Goal: Information Seeking & Learning: Learn about a topic

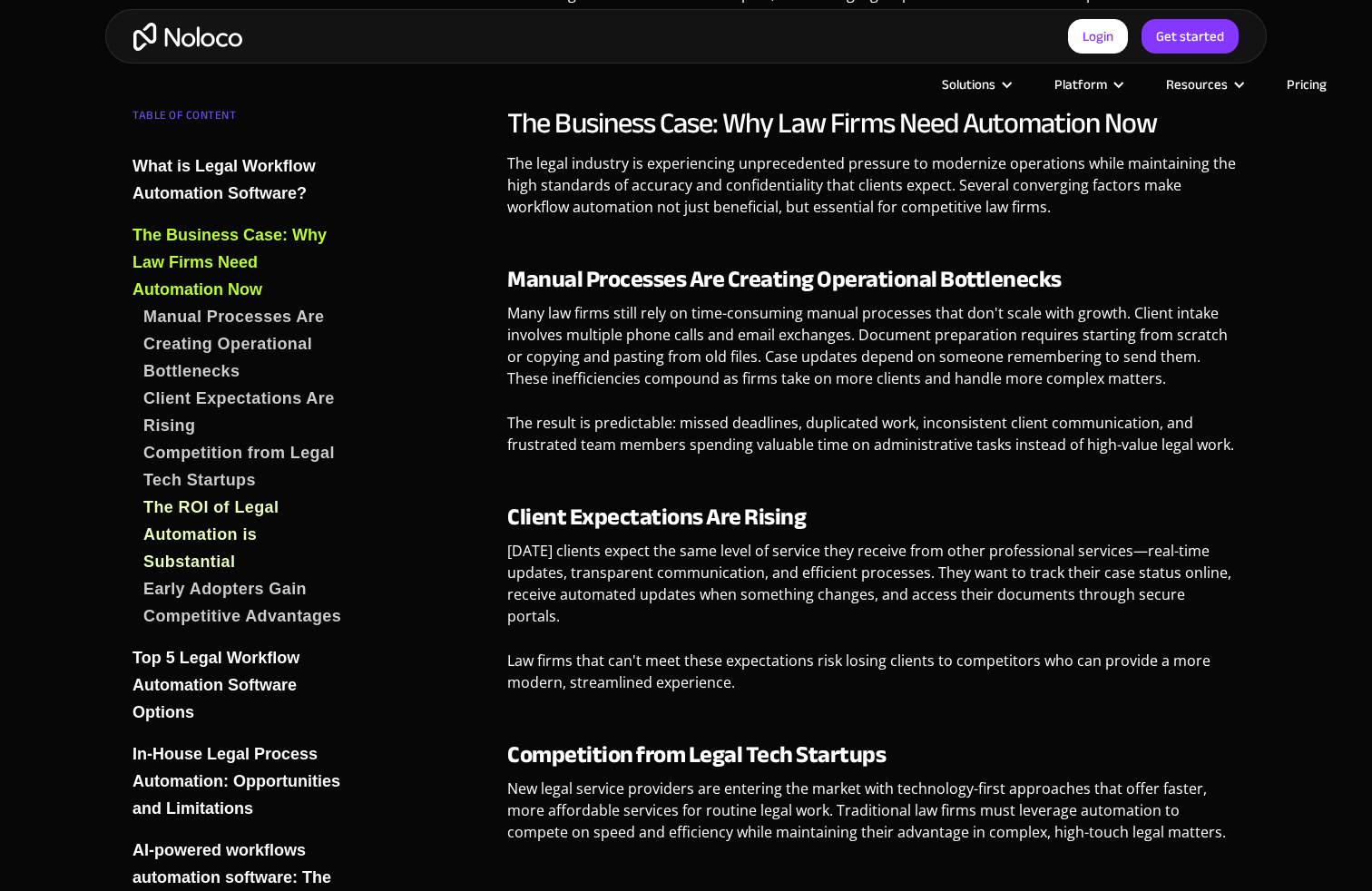
scroll to position [3020, 0]
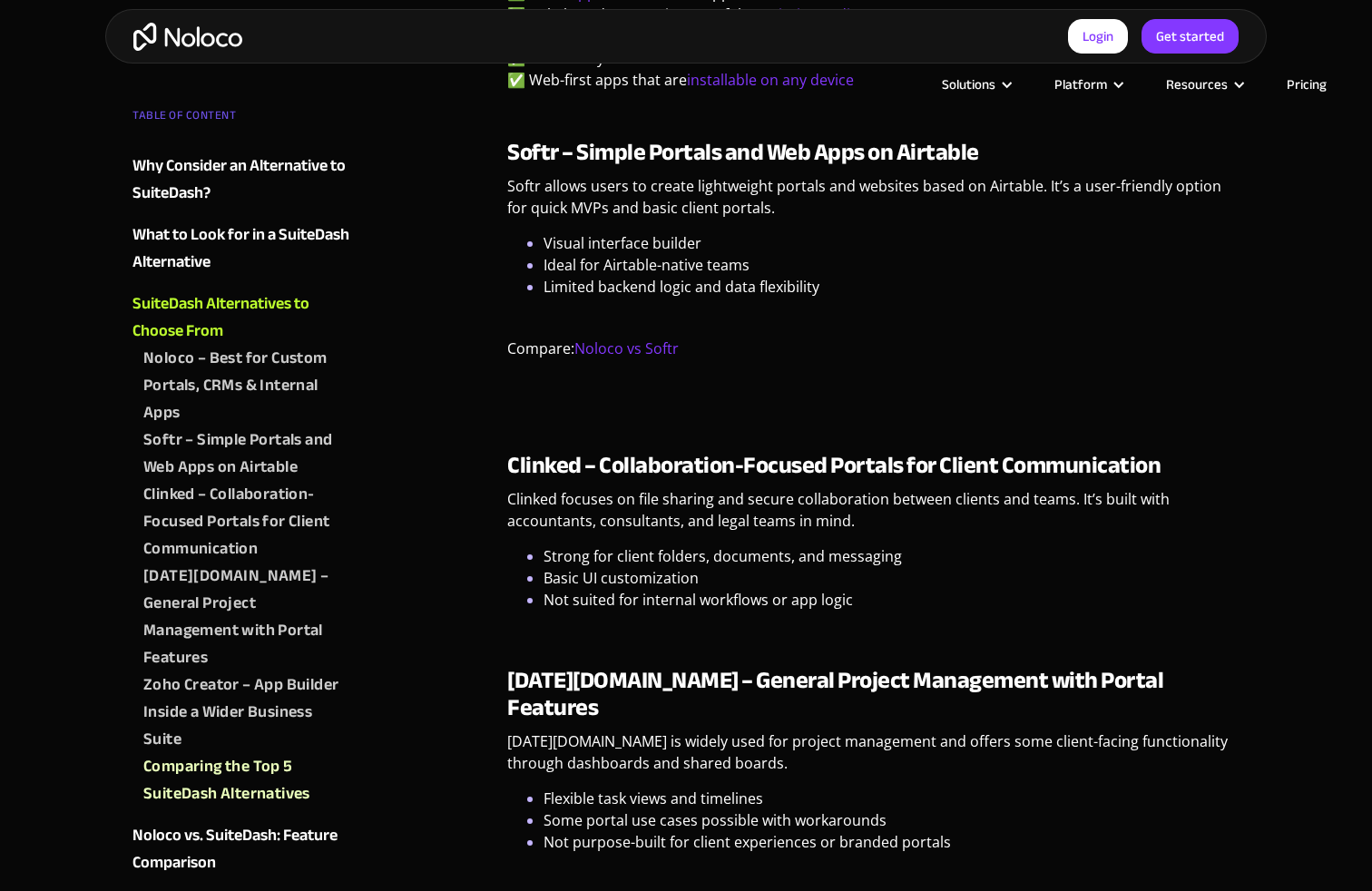
scroll to position [3023, 0]
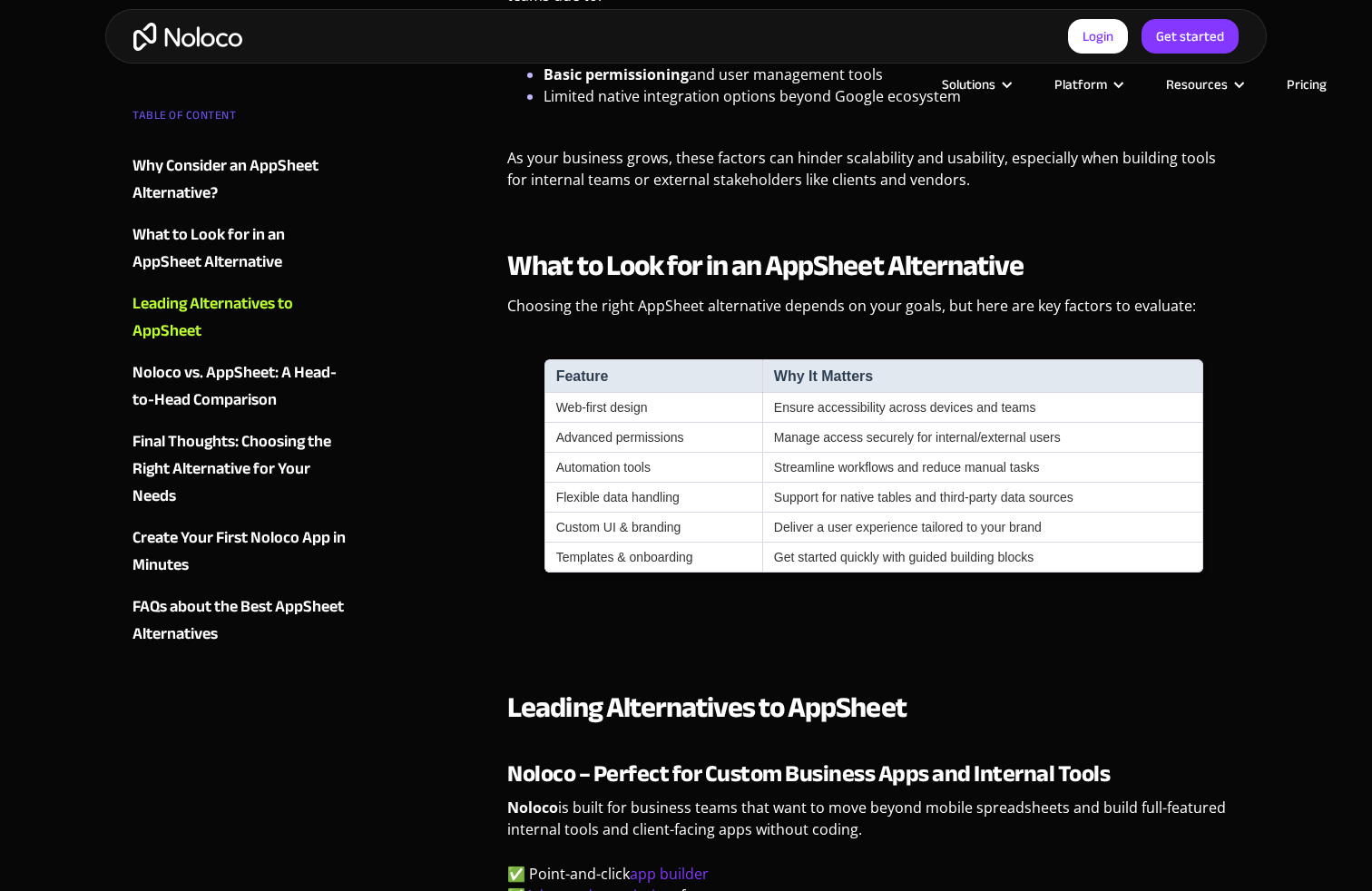
scroll to position [2238, 0]
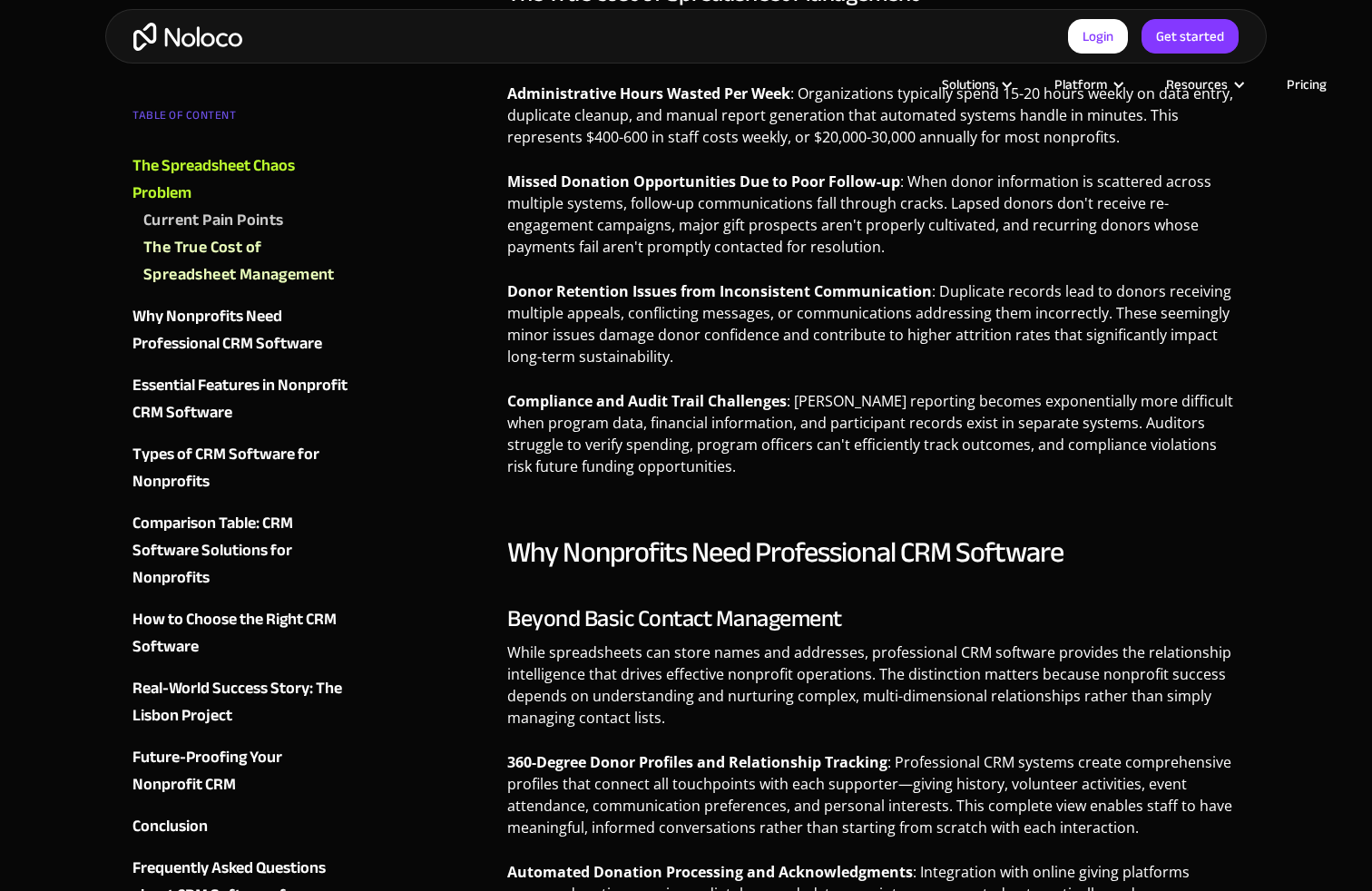
scroll to position [3022, 0]
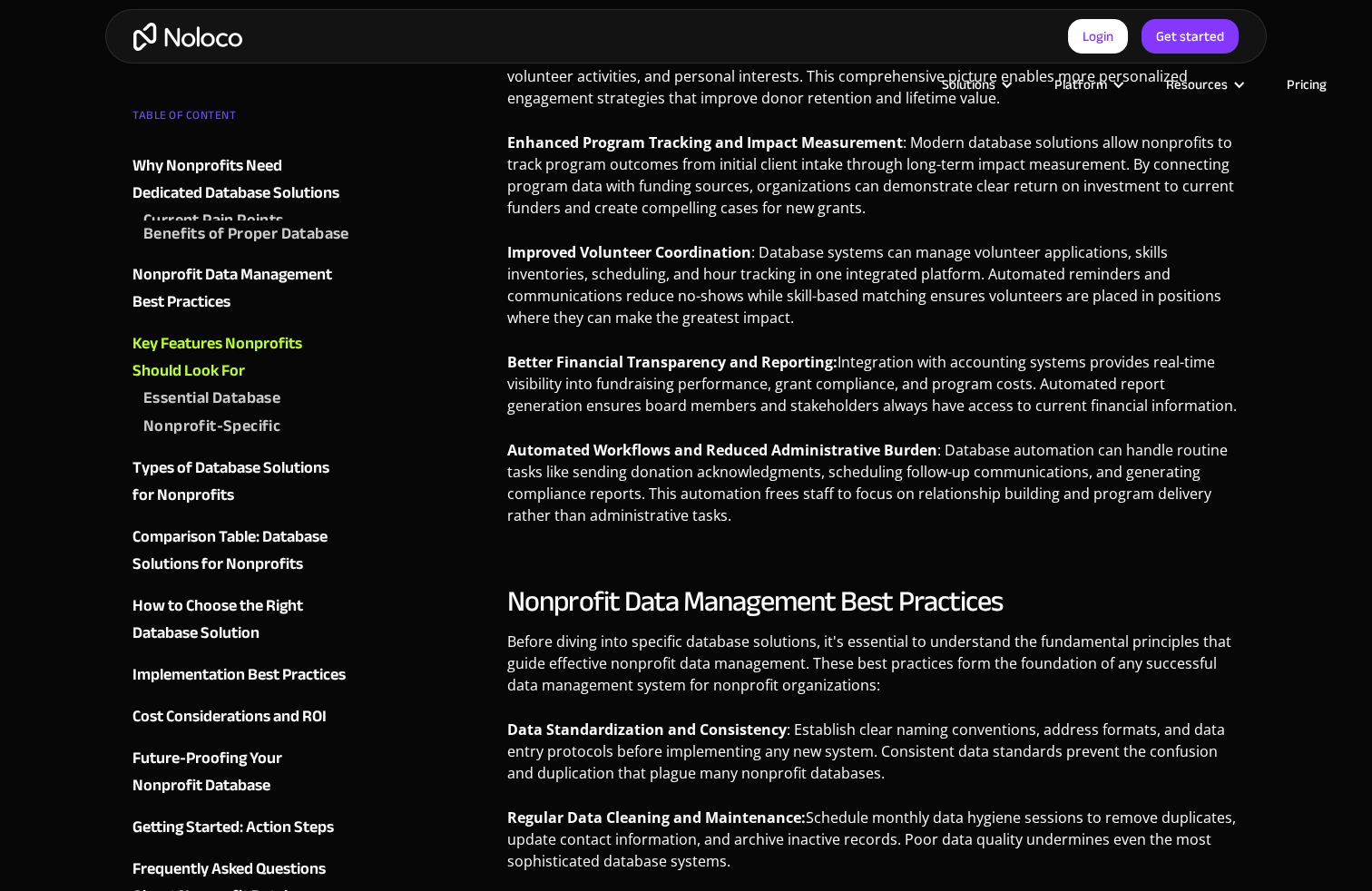
scroll to position [3018, 0]
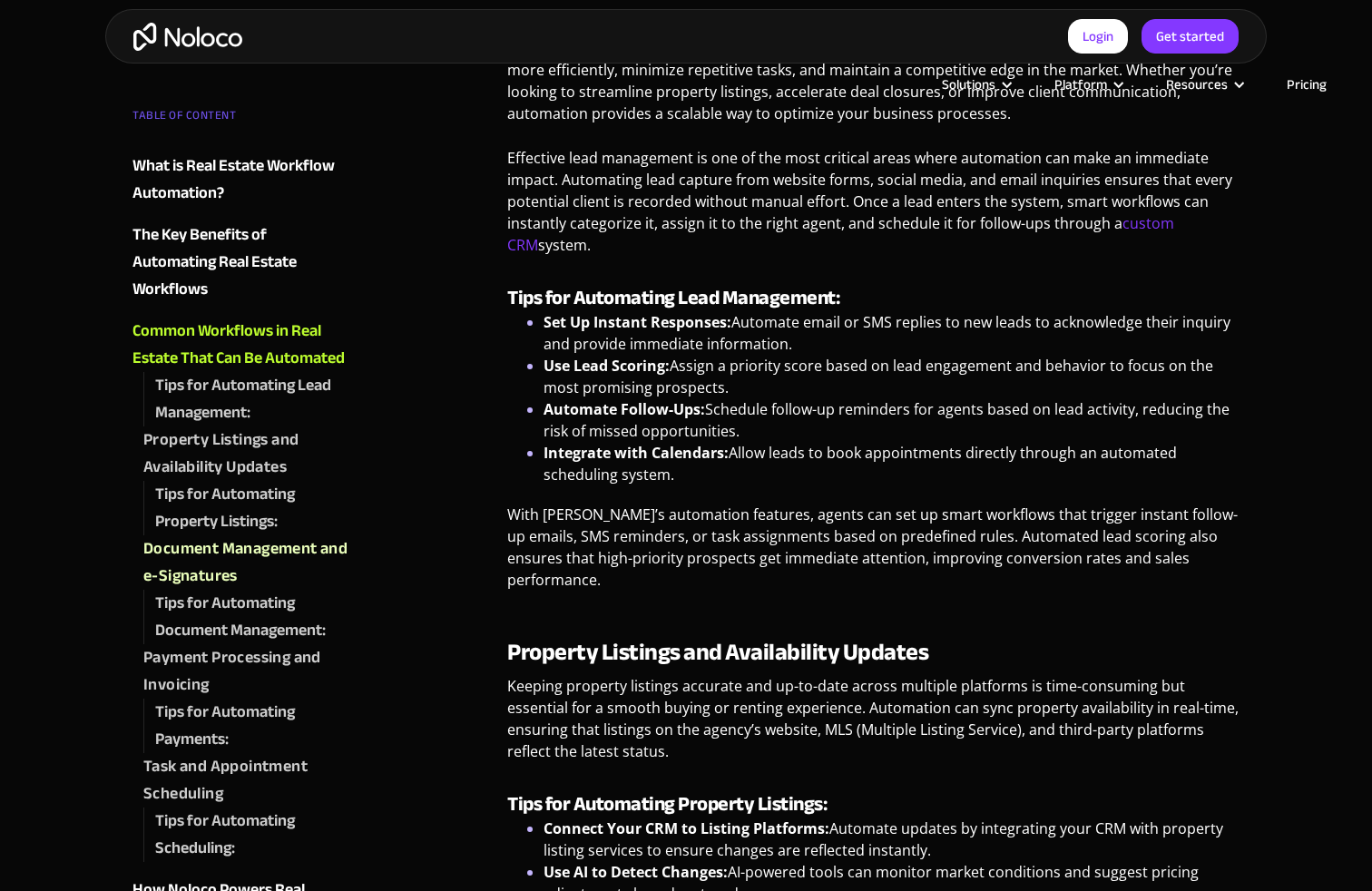
scroll to position [3021, 0]
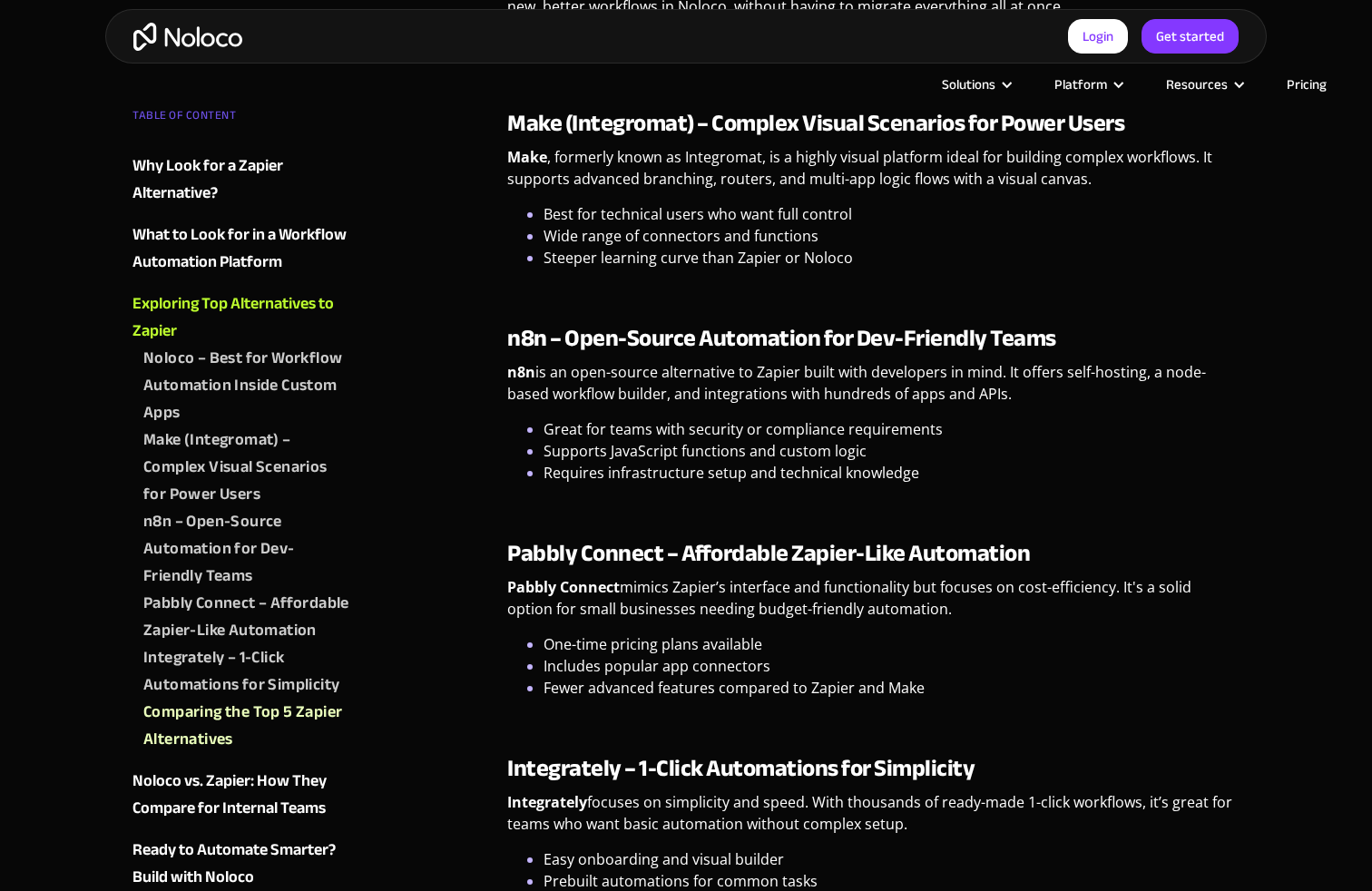
scroll to position [3021, 0]
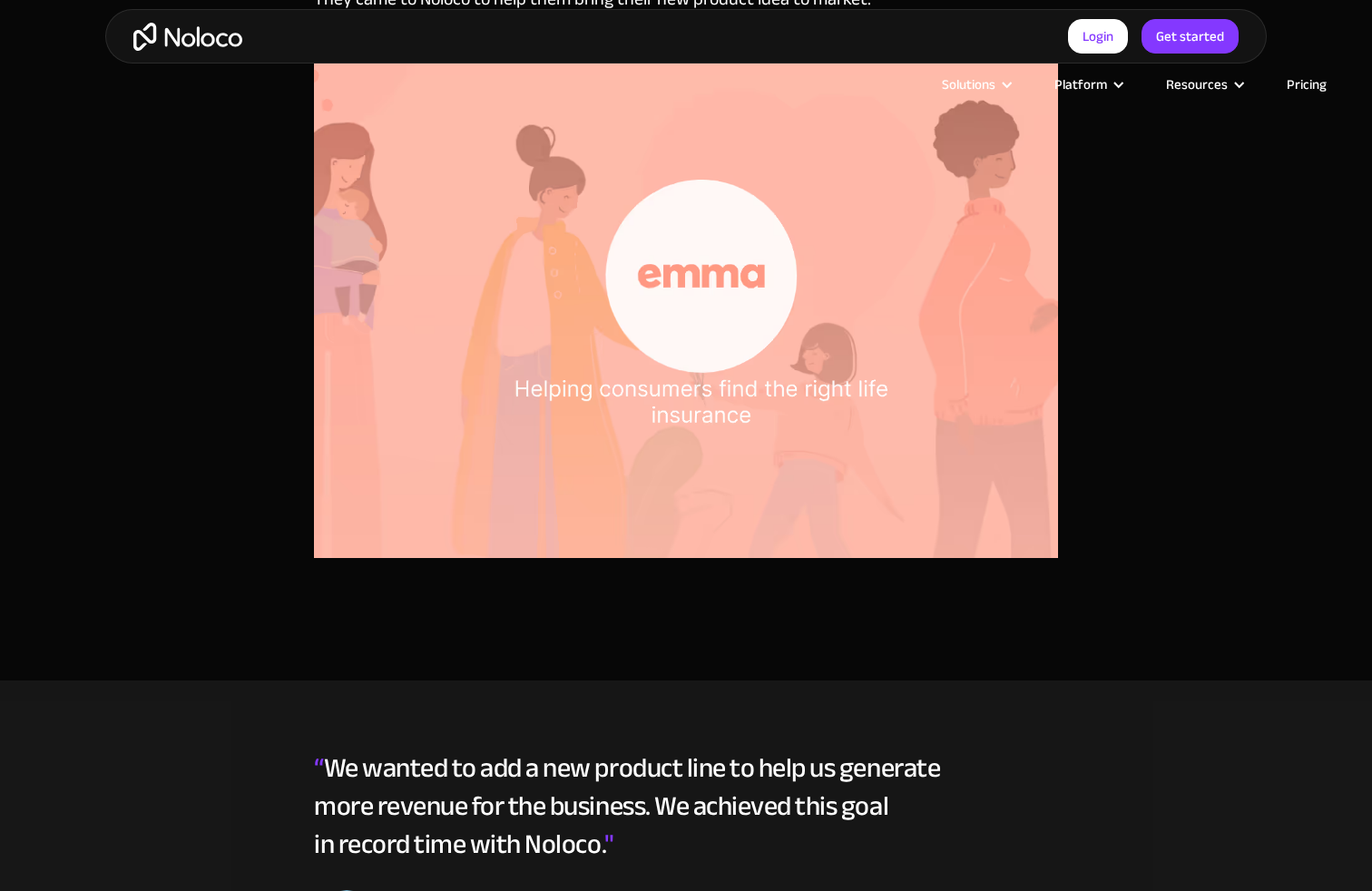
scroll to position [1463, 0]
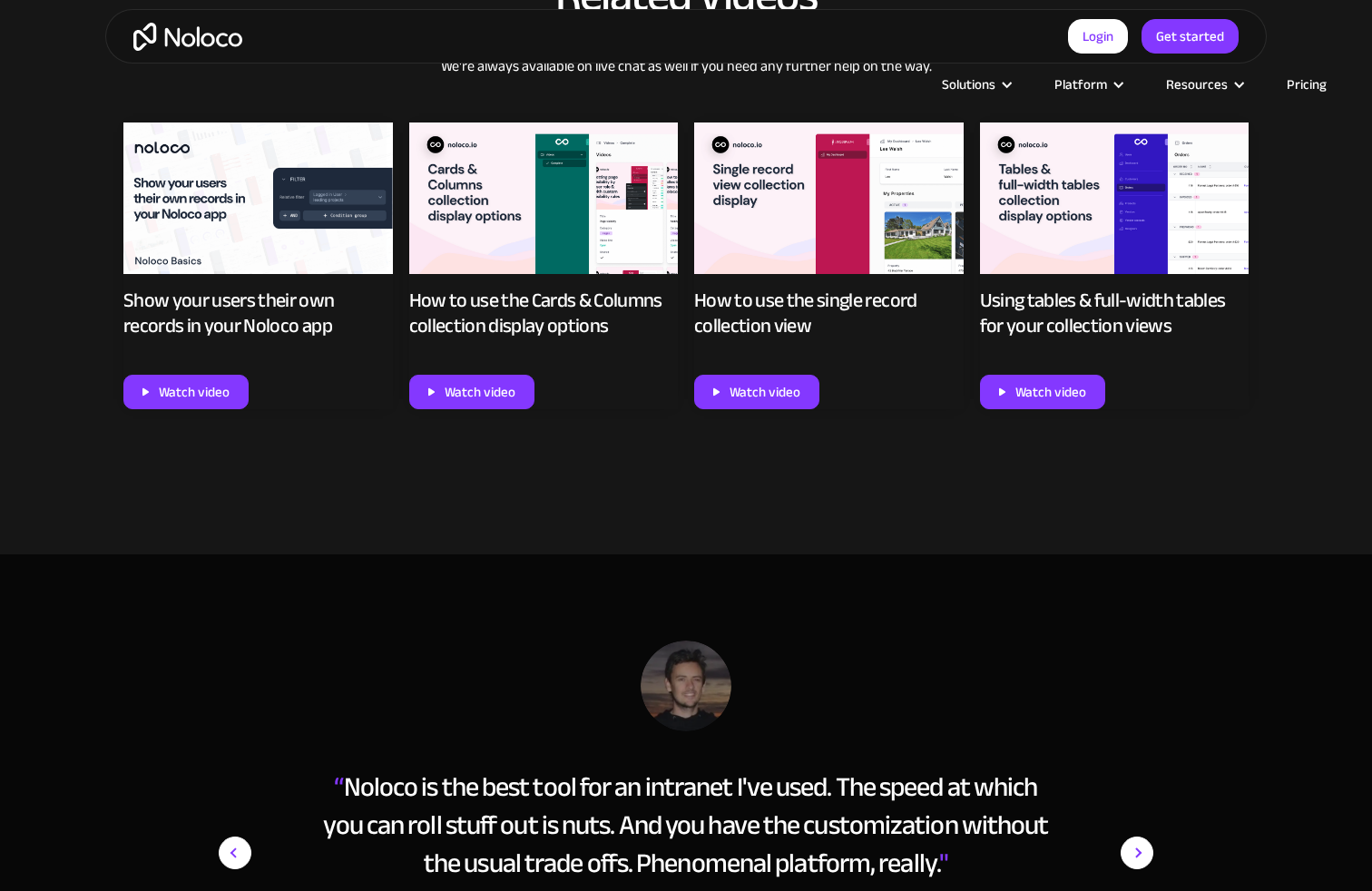
scroll to position [2387, 0]
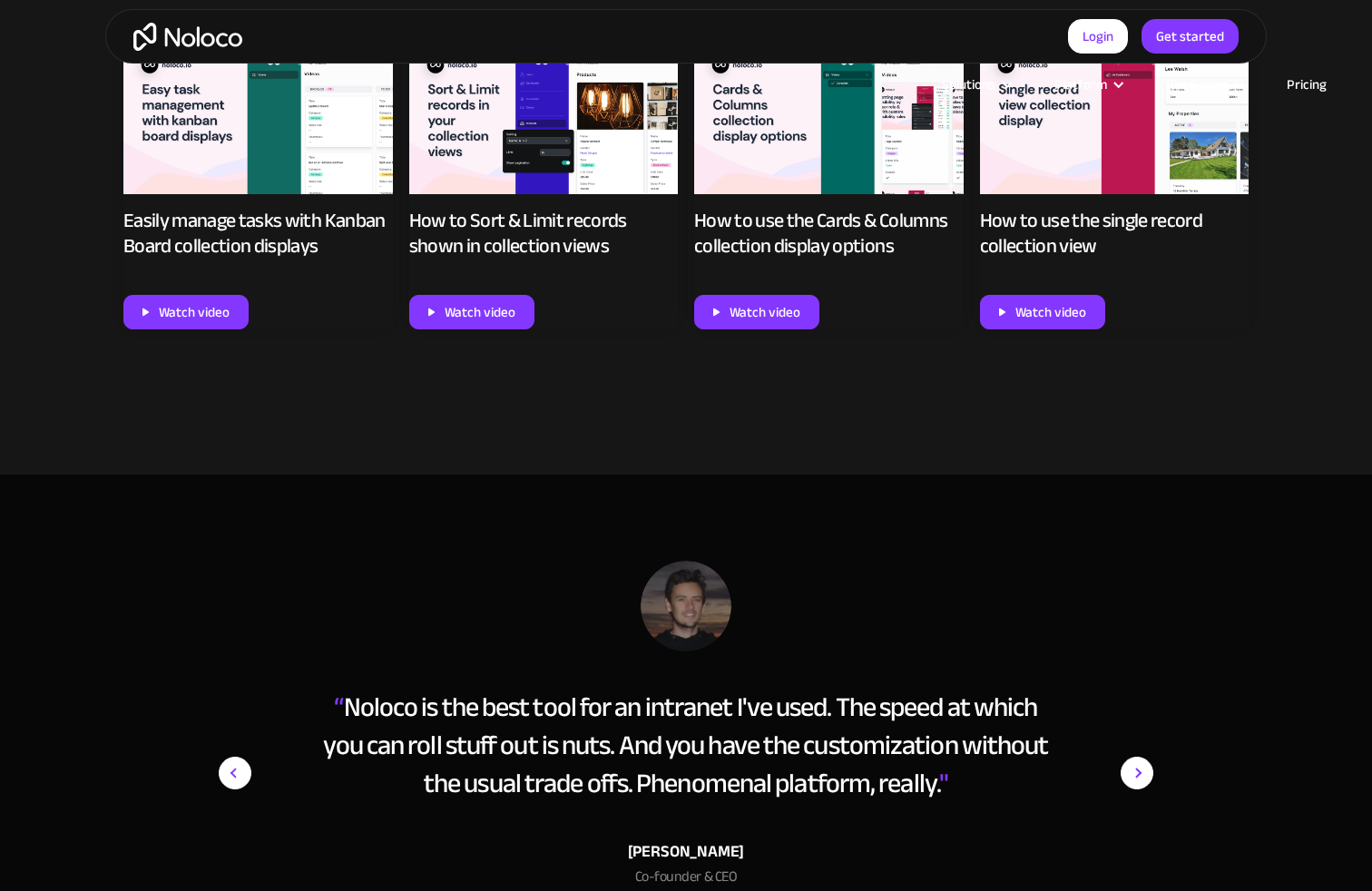
scroll to position [2243, 0]
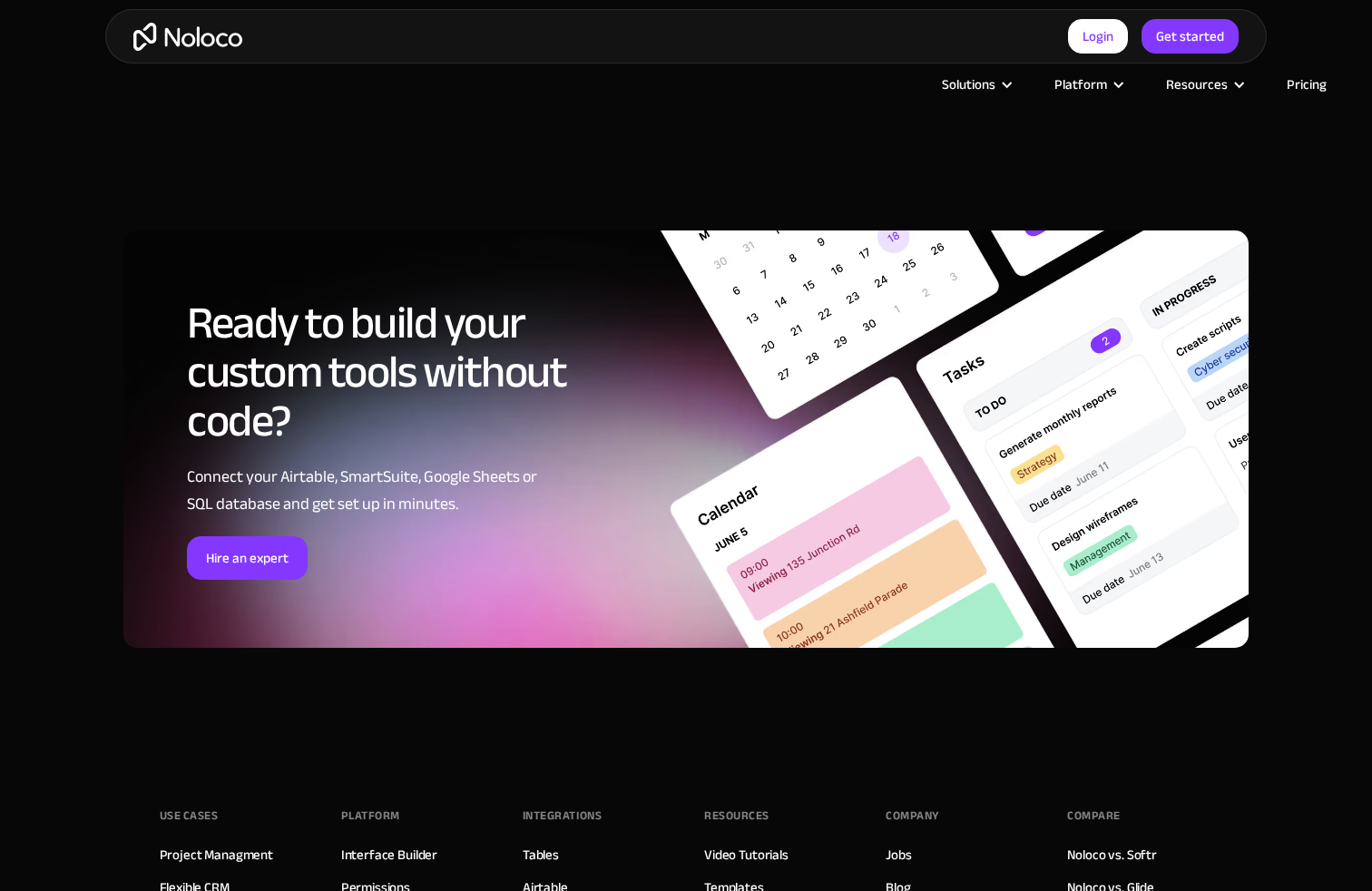
scroll to position [2870, 0]
